Goal: Task Accomplishment & Management: Complete application form

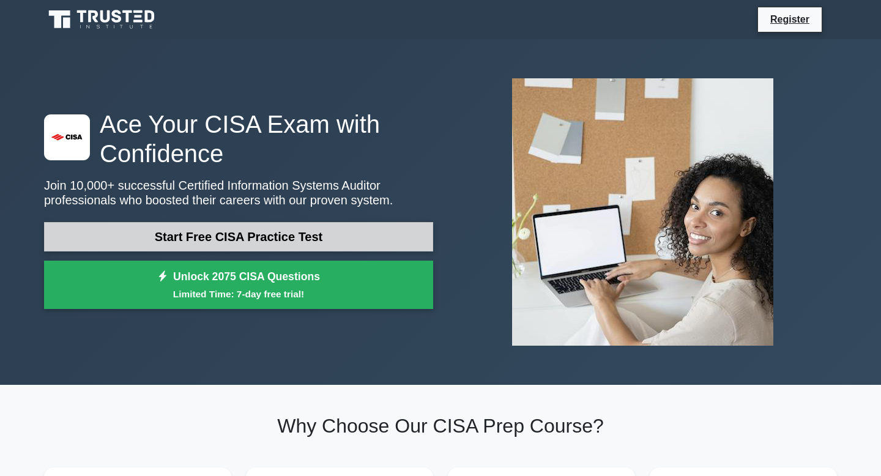
click at [234, 248] on link "Start Free CISA Practice Test" at bounding box center [238, 236] width 389 height 29
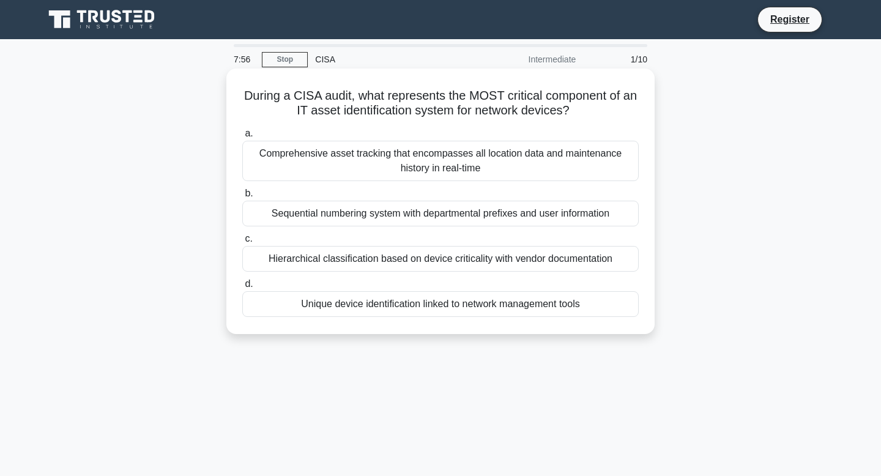
click at [385, 209] on div "Sequential numbering system with departmental prefixes and user information" at bounding box center [440, 214] width 396 height 26
click at [242, 198] on input "b. Sequential numbering system with departmental prefixes and user information" at bounding box center [242, 194] width 0 height 8
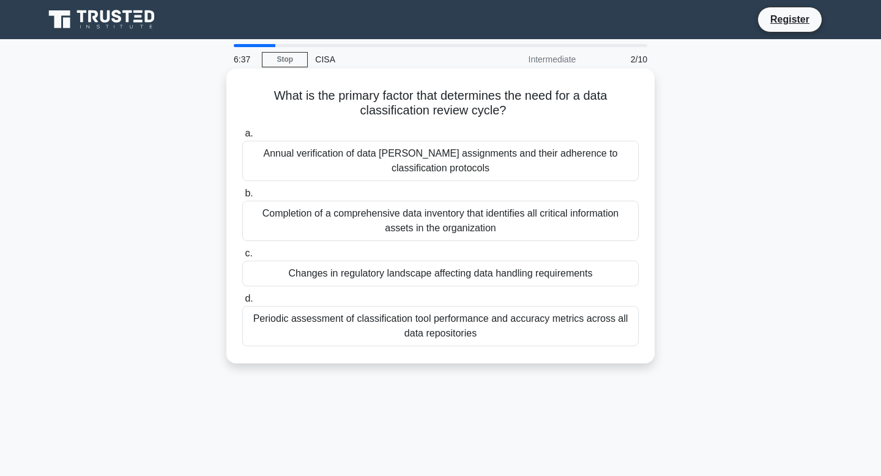
click at [458, 278] on div "Changes in regulatory landscape affecting data handling requirements" at bounding box center [440, 274] width 396 height 26
click at [242, 258] on input "c. Changes in regulatory landscape affecting data handling requirements" at bounding box center [242, 254] width 0 height 8
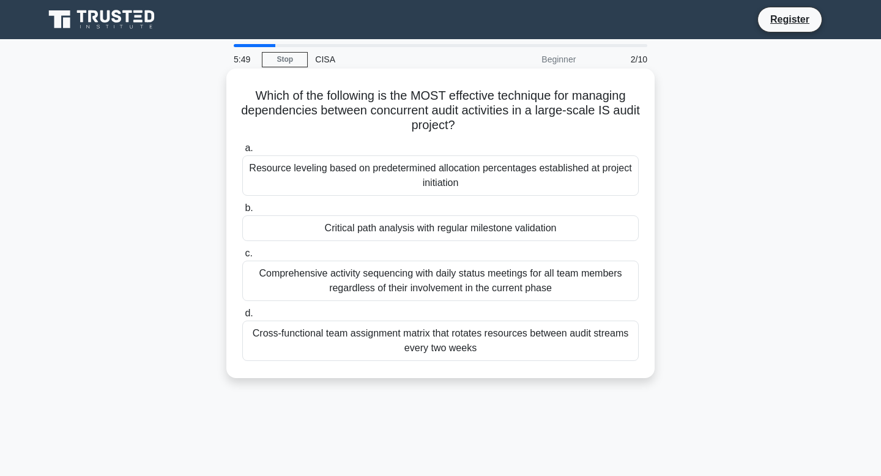
drag, startPoint x: 408, startPoint y: 226, endPoint x: 408, endPoint y: 245, distance: 19.0
click at [408, 227] on div "Critical path analysis with regular milestone validation" at bounding box center [440, 228] width 396 height 26
click at [242, 212] on input "b. Critical path analysis with regular milestone validation" at bounding box center [242, 208] width 0 height 8
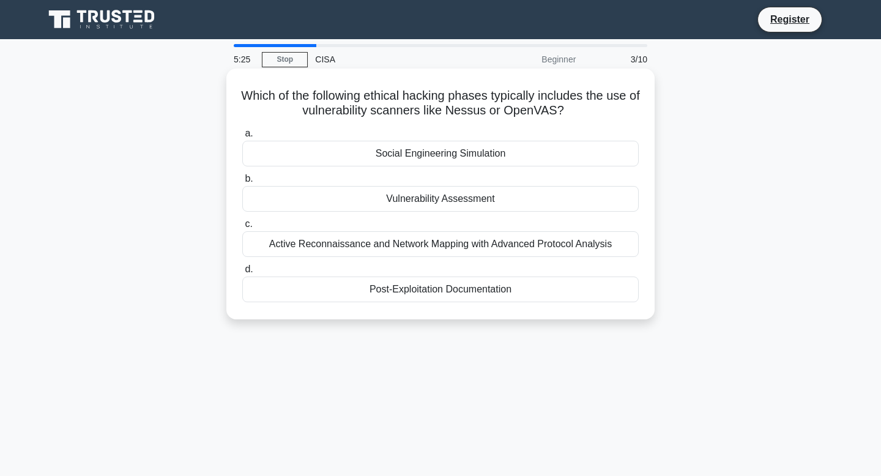
click at [426, 196] on div "Vulnerability Assessment" at bounding box center [440, 199] width 396 height 26
click at [242, 183] on input "b. Vulnerability Assessment" at bounding box center [242, 179] width 0 height 8
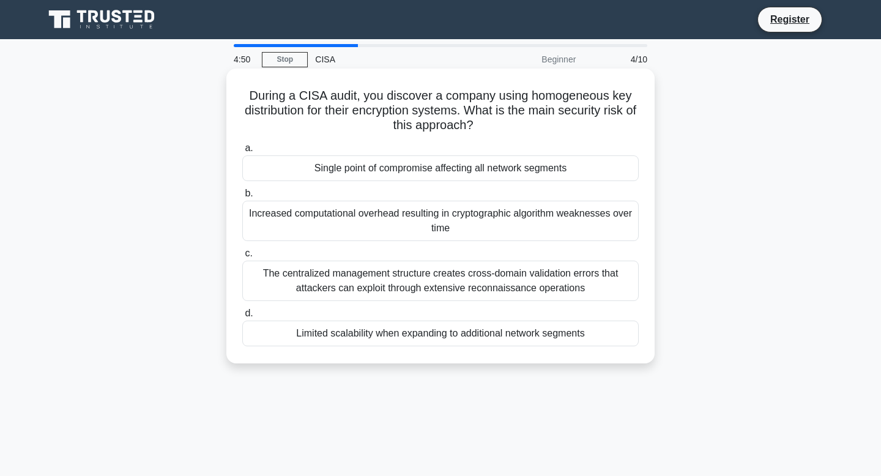
click at [376, 173] on div "Single point of compromise affecting all network segments" at bounding box center [440, 168] width 396 height 26
click at [242, 152] on input "a. Single point of compromise affecting all network segments" at bounding box center [242, 148] width 0 height 8
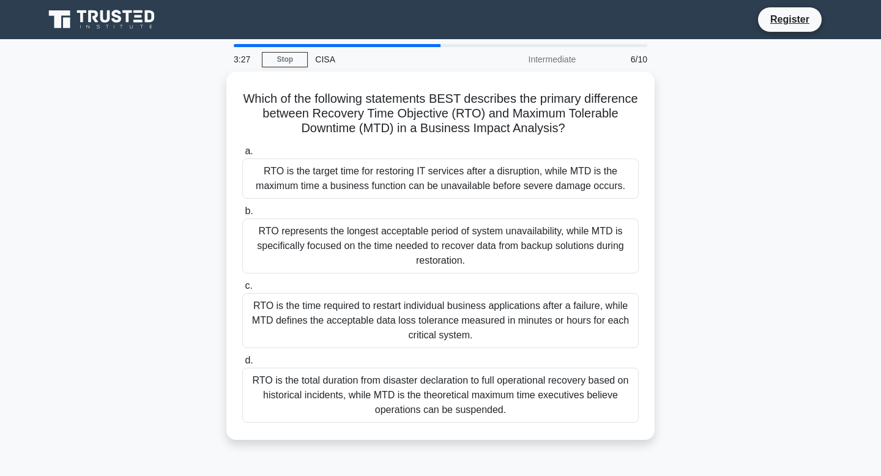
click at [376, 173] on div "RTO is the target time for restoring IT services after a disruption, while MTD …" at bounding box center [440, 178] width 396 height 40
click at [242, 155] on input "a. RTO is the target time for restoring IT services after a disruption, while M…" at bounding box center [242, 151] width 0 height 8
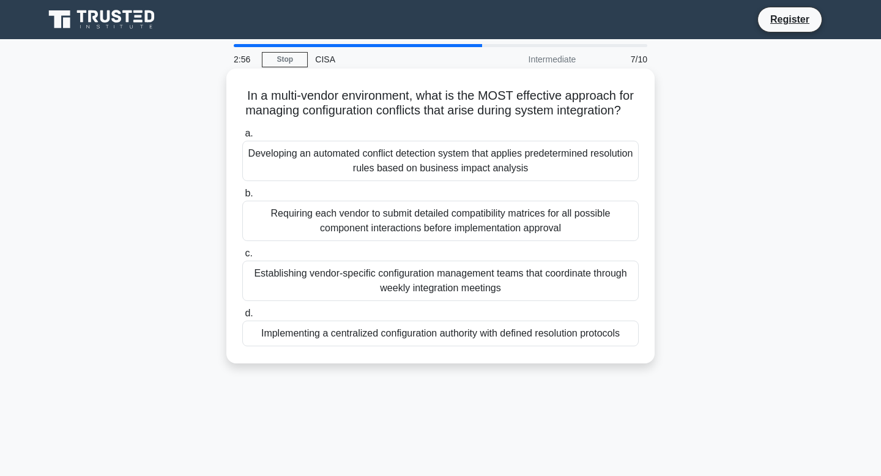
click at [416, 333] on div "Implementing a centralized configuration authority with defined resolution prot…" at bounding box center [440, 334] width 396 height 26
click at [242, 318] on input "d. Implementing a centralized configuration authority with defined resolution p…" at bounding box center [242, 314] width 0 height 8
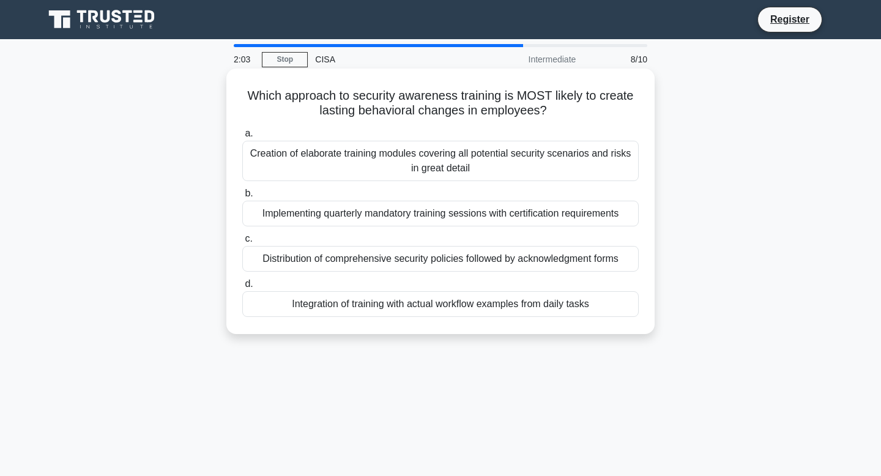
click at [480, 156] on div "Creation of elaborate training modules covering all potential security scenario…" at bounding box center [440, 161] width 396 height 40
click at [242, 138] on input "a. Creation of elaborate training modules covering all potential security scena…" at bounding box center [242, 134] width 0 height 8
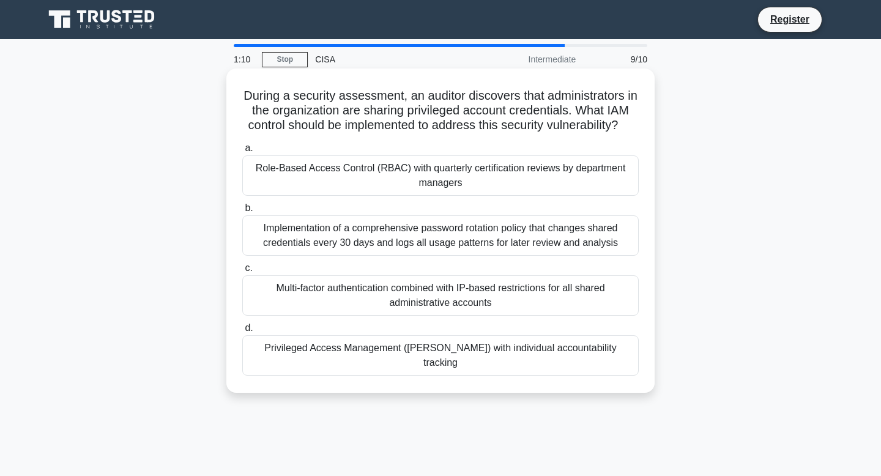
click at [431, 168] on div "Role-Based Access Control (RBAC) with quarterly certification reviews by depart…" at bounding box center [440, 175] width 396 height 40
click at [242, 152] on input "a. Role-Based Access Control (RBAC) with quarterly certification reviews by dep…" at bounding box center [242, 148] width 0 height 8
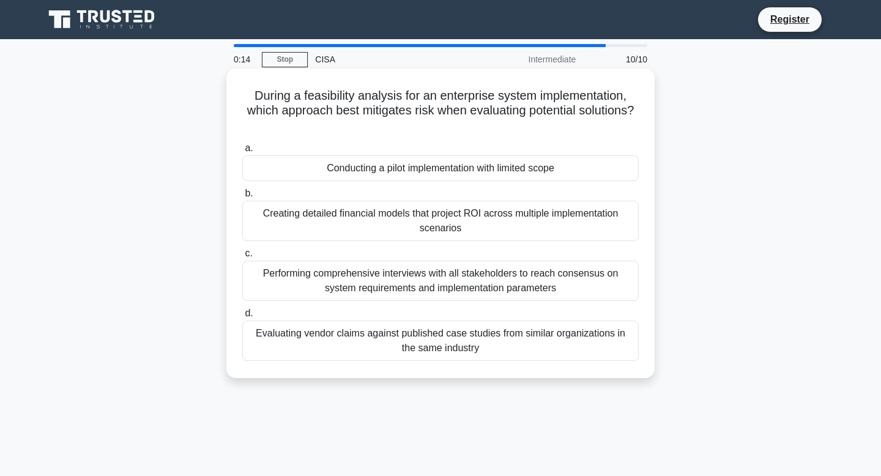
click at [436, 169] on div "Conducting a pilot implementation with limited scope" at bounding box center [440, 168] width 396 height 26
click at [242, 152] on input "a. Conducting a pilot implementation with limited scope" at bounding box center [242, 148] width 0 height 8
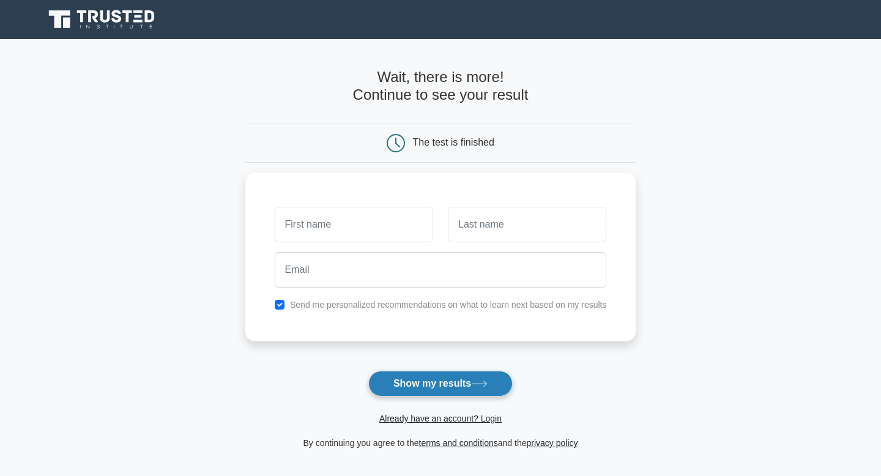
click at [456, 393] on button "Show my results" at bounding box center [440, 384] width 144 height 26
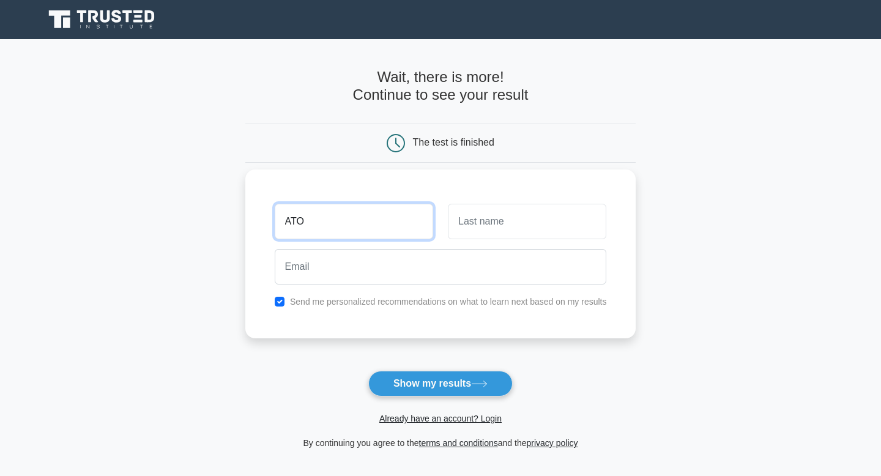
type input "ATO"
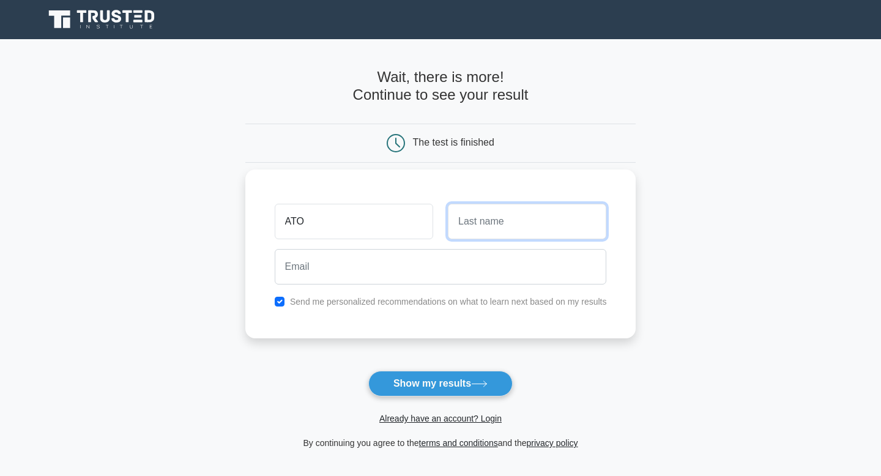
click at [511, 232] on input "text" at bounding box center [527, 221] width 158 height 35
type input "AGYEI ENCHILL"
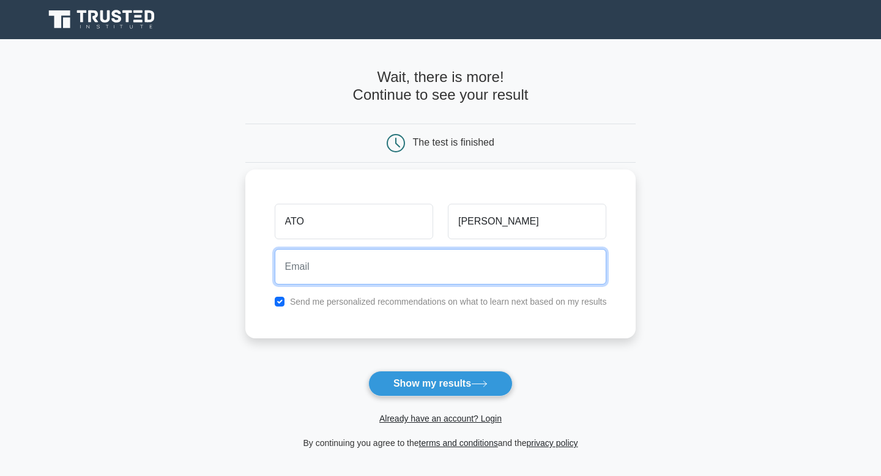
click at [425, 264] on input "email" at bounding box center [441, 266] width 332 height 35
type input "Atoenchill@gmail.com"
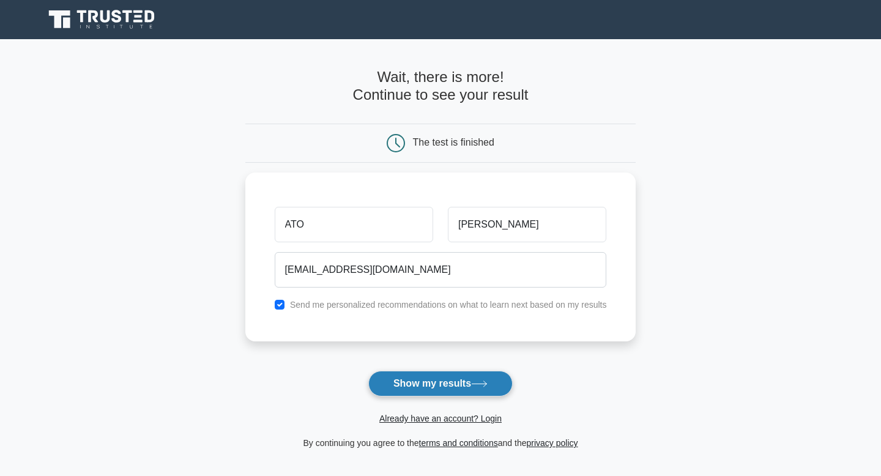
click at [438, 388] on button "Show my results" at bounding box center [440, 384] width 144 height 26
